Goal: Contribute content

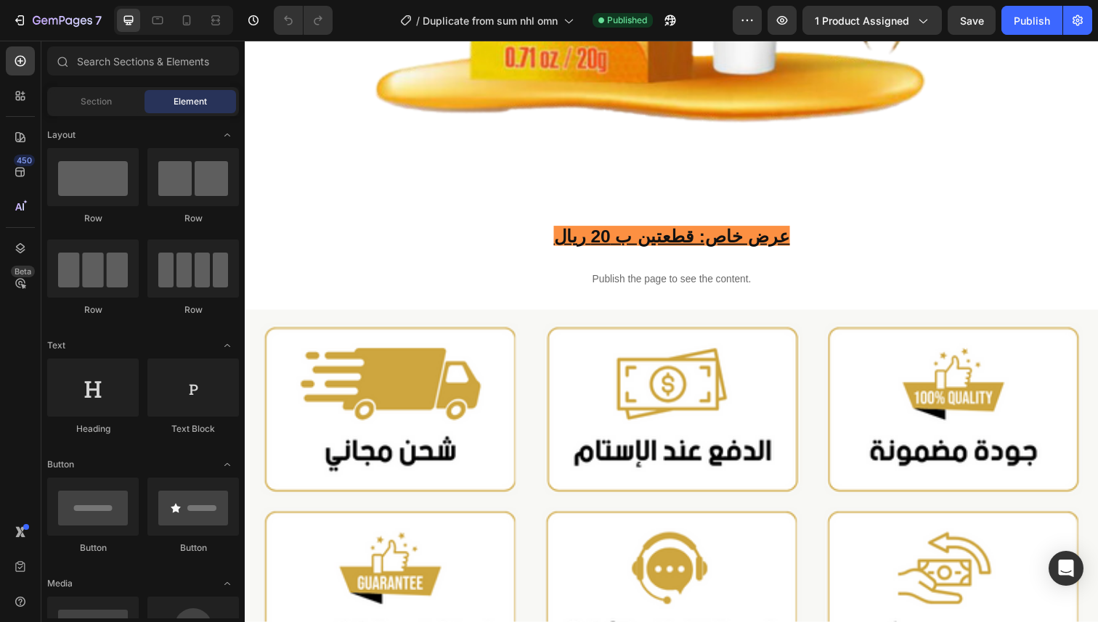
scroll to position [759, 0]
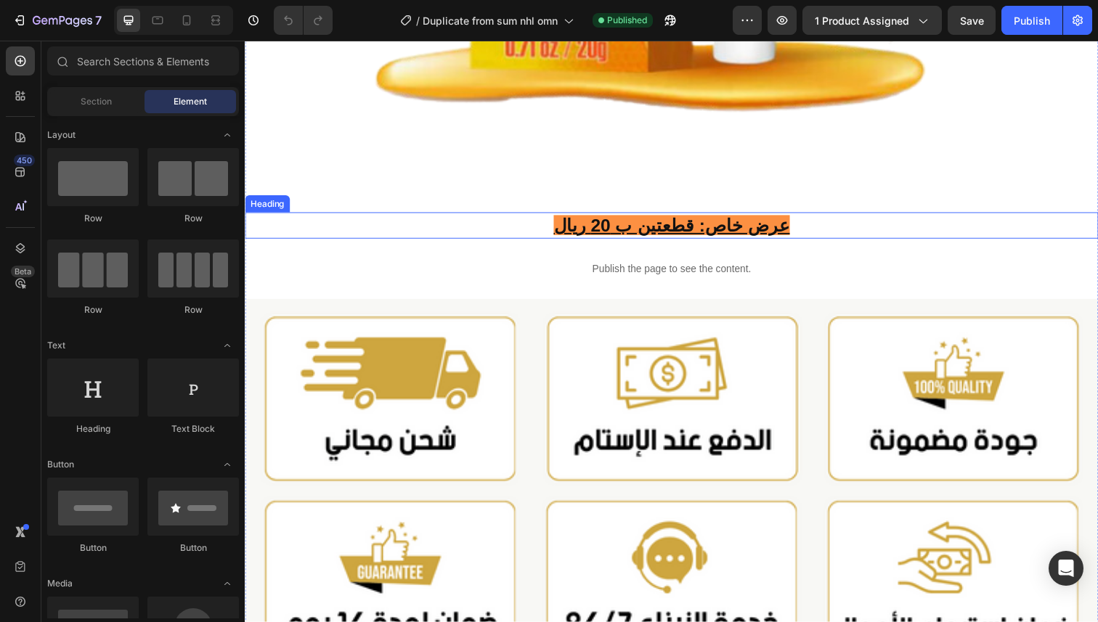
click at [614, 227] on u "عرض خاص: قطعتين ب 20 ريال" at bounding box center [680, 229] width 241 height 20
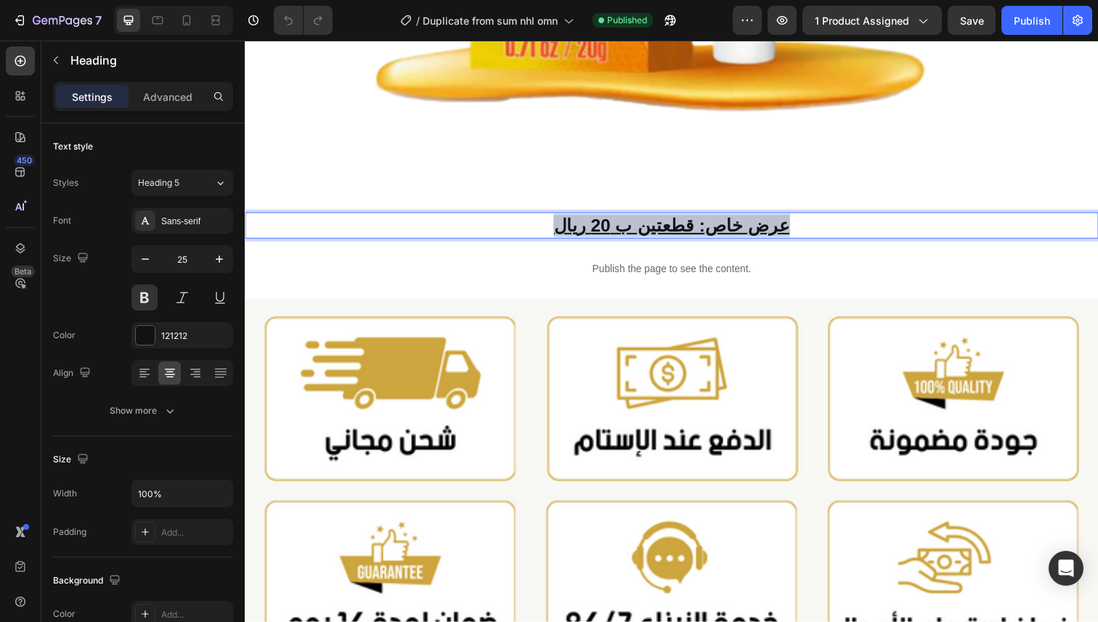
click at [614, 227] on u "عرض خاص: قطعتين ب 20 ريال" at bounding box center [680, 229] width 241 height 20
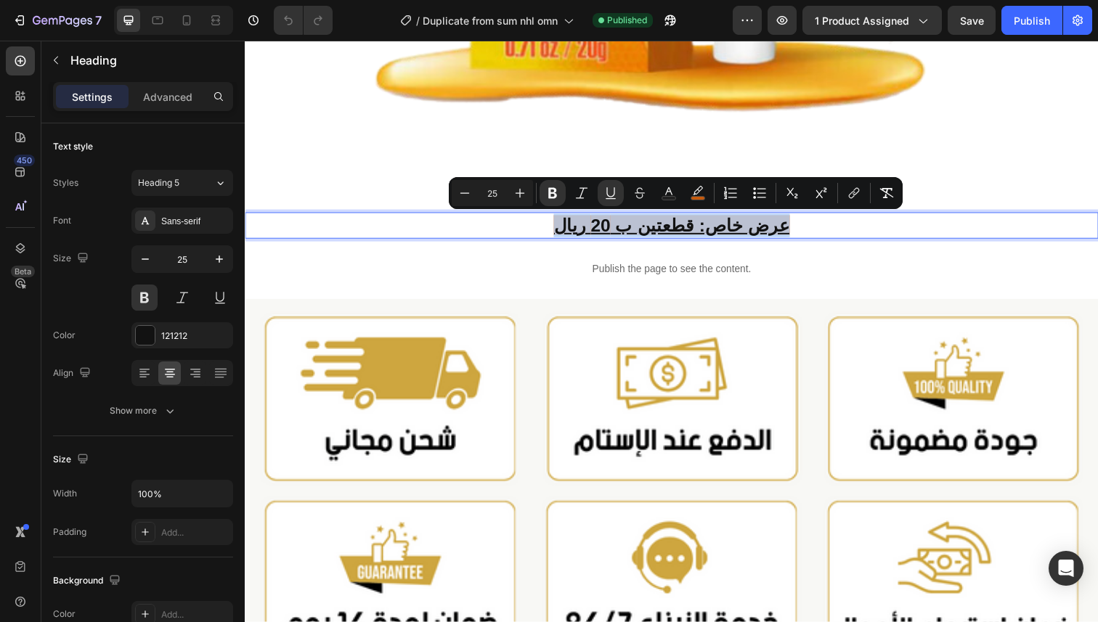
click at [614, 227] on u "عرض خاص: قطعتين ب 20 ريال" at bounding box center [680, 229] width 241 height 20
click at [614, 233] on u "عرض خاص: قطعتين ب 20 ريال" at bounding box center [680, 229] width 241 height 20
click at [619, 232] on u "عرض خاص: قطعتين ب 20 ريال" at bounding box center [680, 229] width 241 height 20
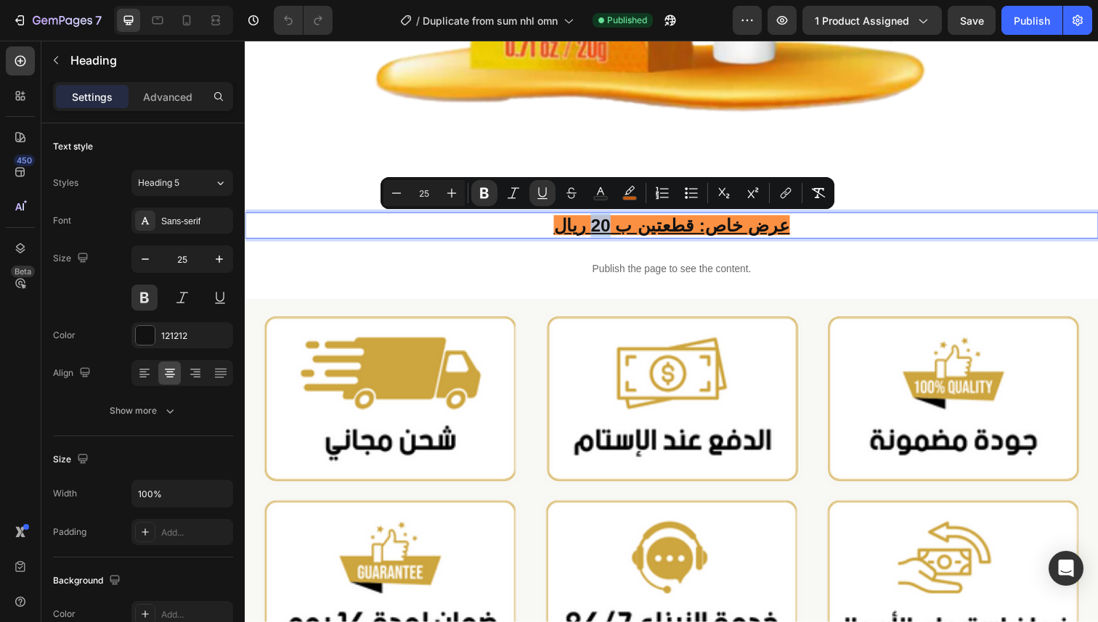
drag, startPoint x: 619, startPoint y: 232, endPoint x: 604, endPoint y: 232, distance: 15.3
click at [604, 232] on u "عرض خاص: قطعتين ب 20 ريال" at bounding box center [680, 229] width 241 height 20
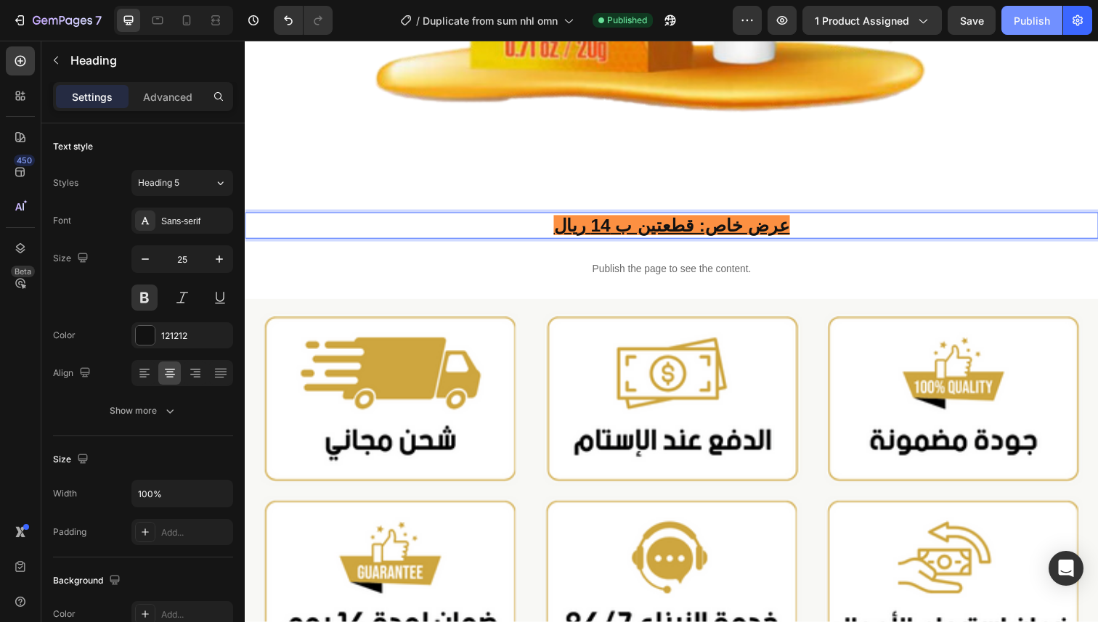
click at [1028, 23] on div "Publish" at bounding box center [1032, 20] width 36 height 15
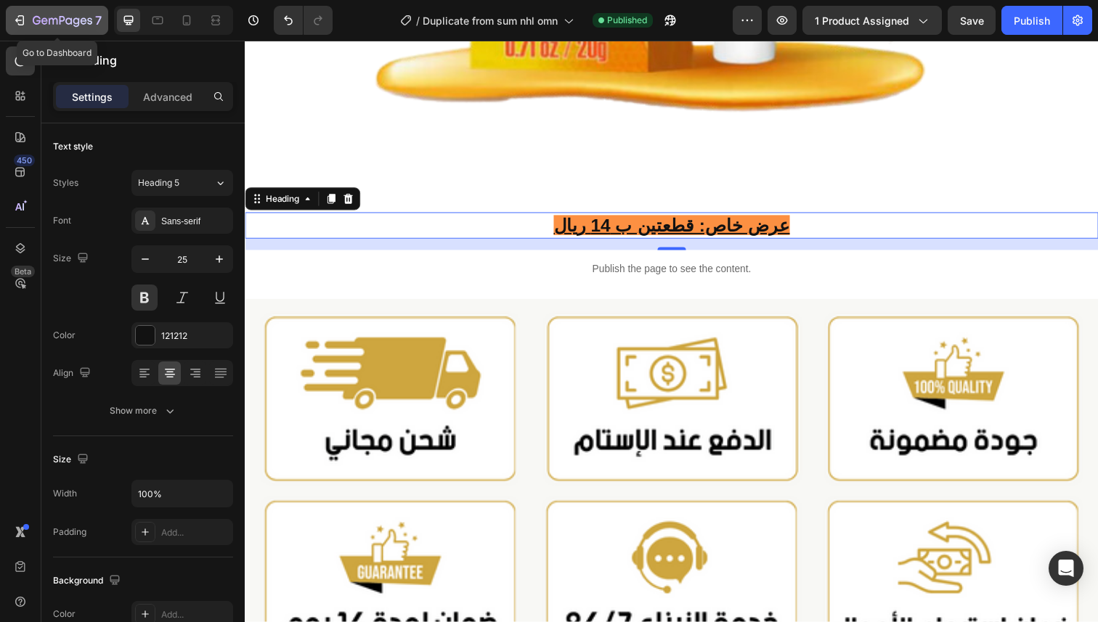
click at [50, 23] on icon "button" at bounding box center [63, 21] width 60 height 12
